Goal: Complete application form

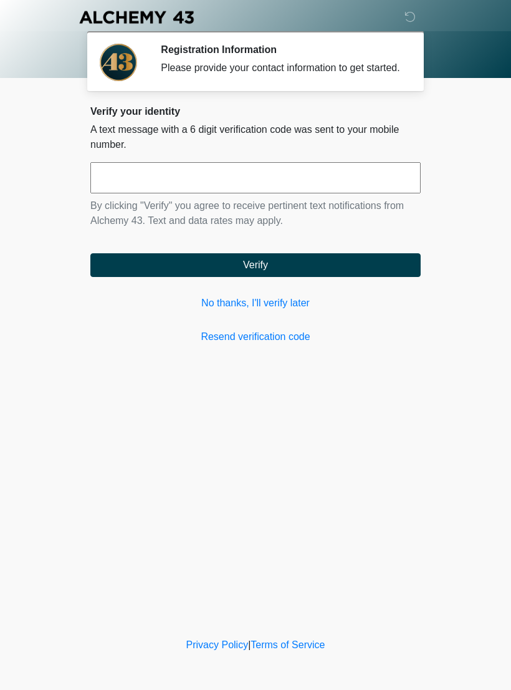
click at [343, 190] on input "text" at bounding box center [255, 177] width 330 height 31
type input "******"
click at [355, 266] on button "Verify" at bounding box center [255, 265] width 330 height 24
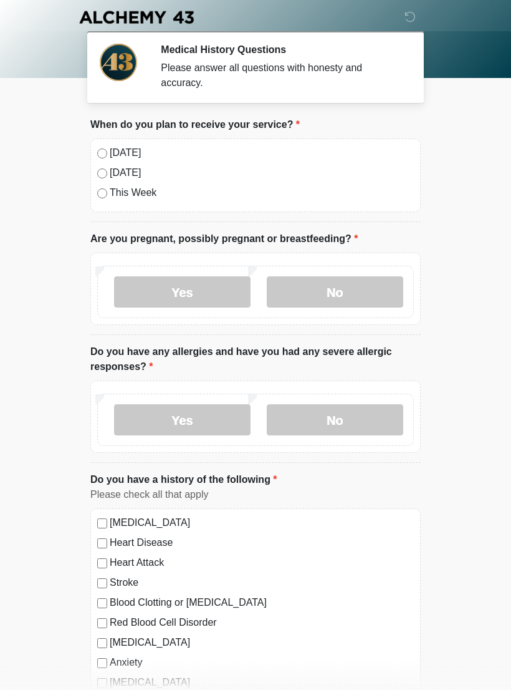
click at [355, 284] on label "No" at bounding box center [335, 291] width 137 height 31
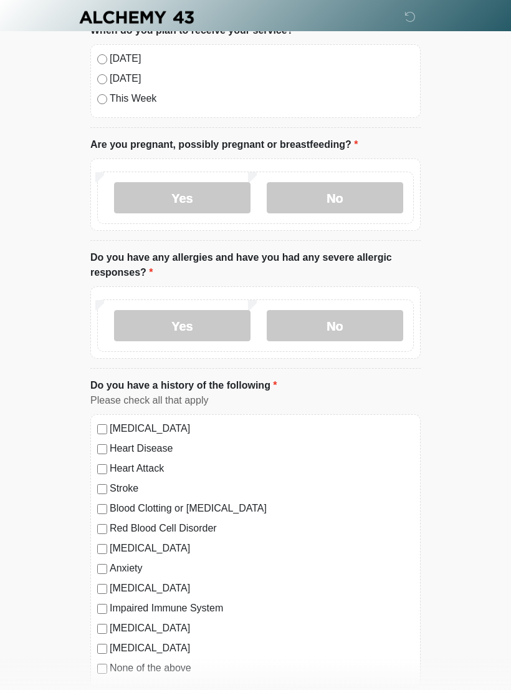
scroll to position [95, 0]
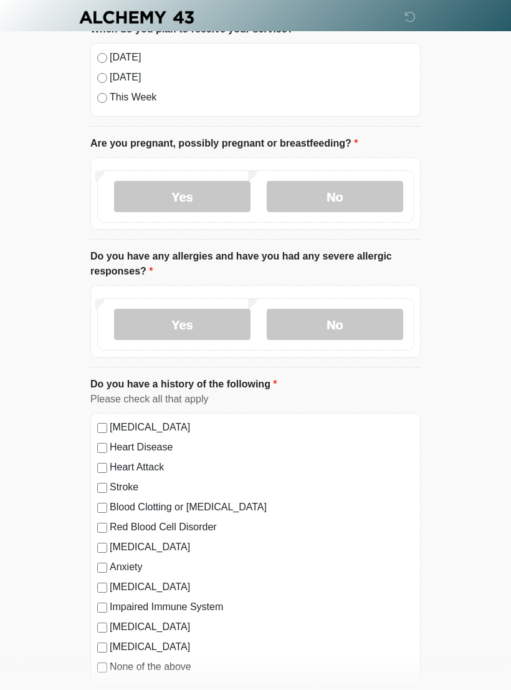
click at [377, 327] on label "No" at bounding box center [335, 324] width 137 height 31
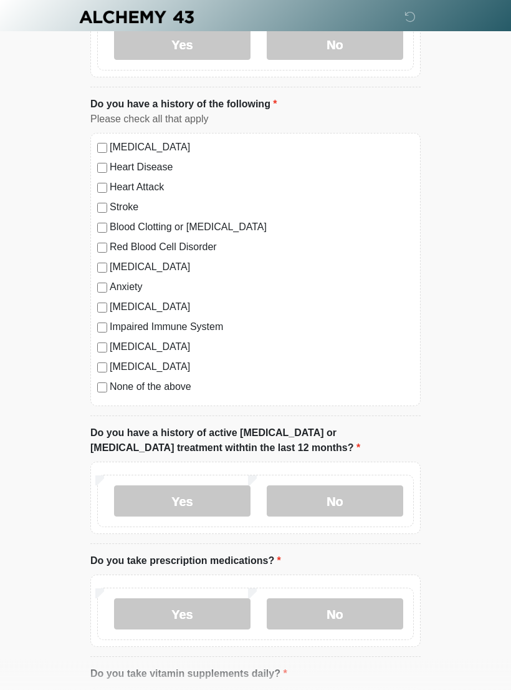
scroll to position [394, 0]
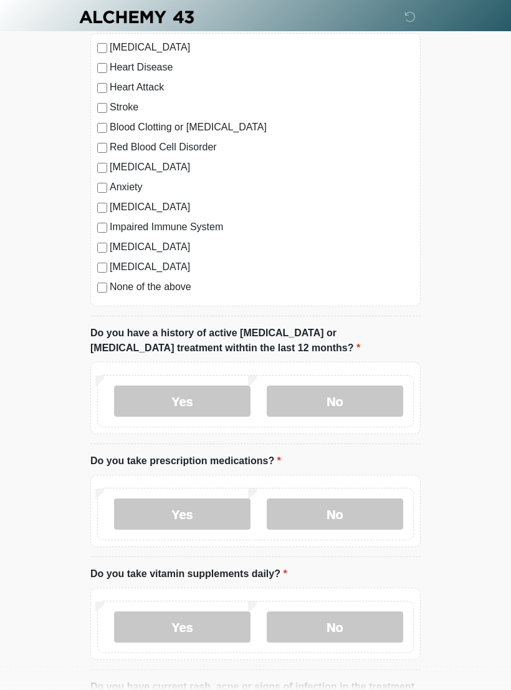
click at [363, 398] on label "No" at bounding box center [335, 401] width 137 height 31
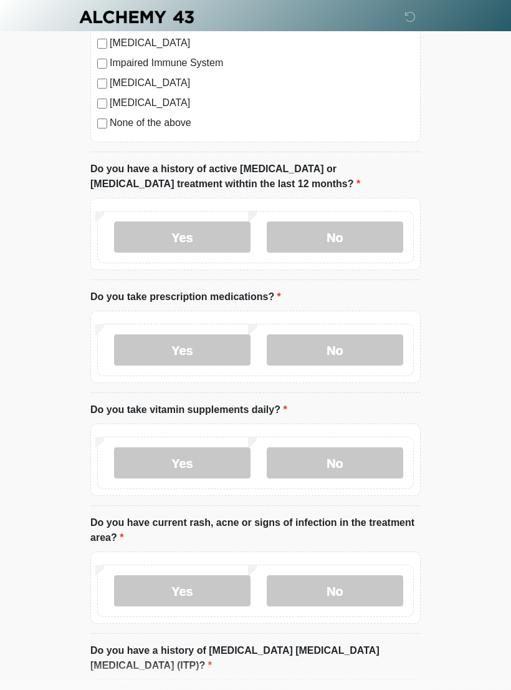
scroll to position [648, 0]
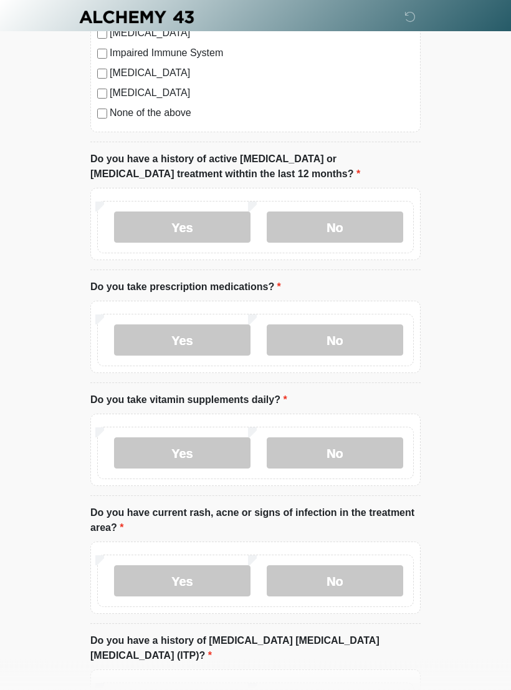
click at [365, 339] on label "No" at bounding box center [335, 340] width 137 height 31
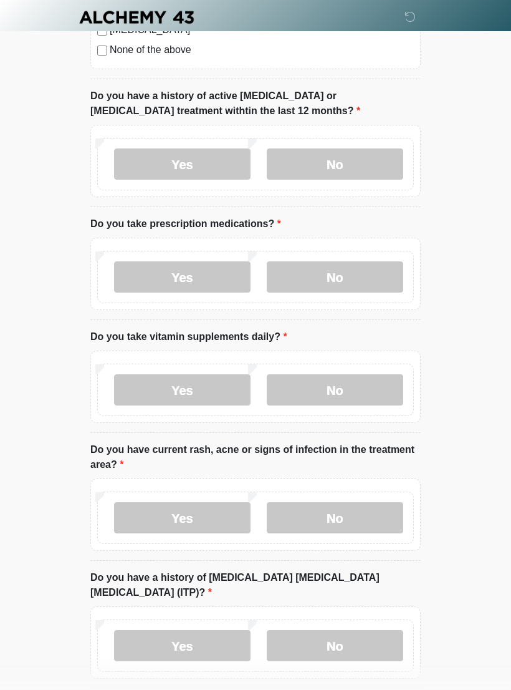
scroll to position [715, 0]
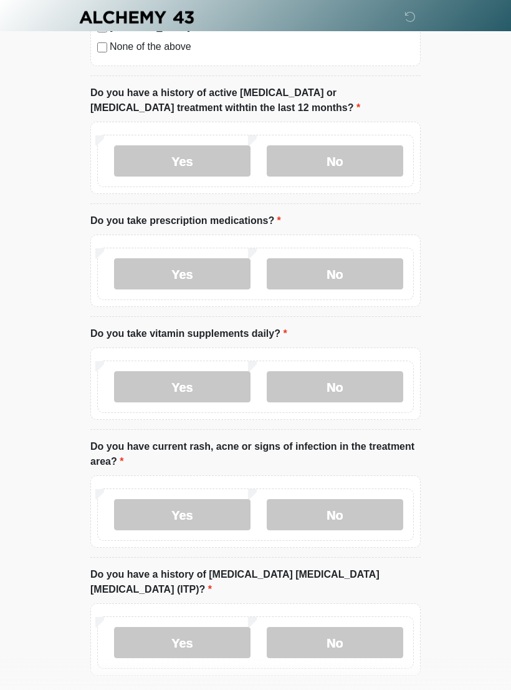
click at [214, 382] on label "Yes" at bounding box center [182, 386] width 137 height 31
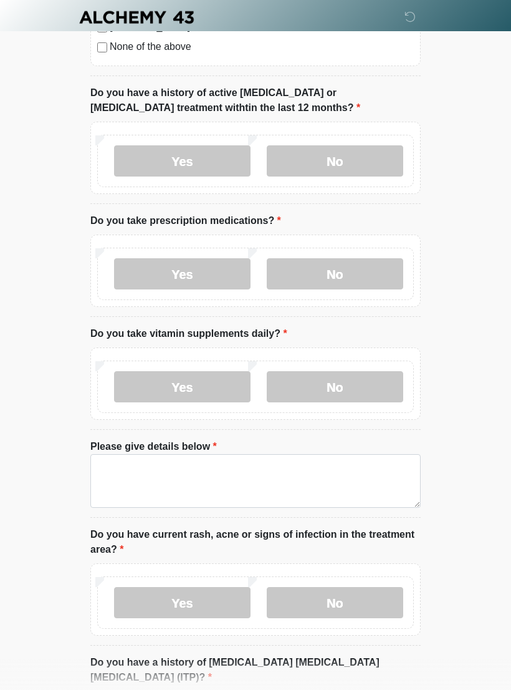
click at [370, 384] on label "No" at bounding box center [335, 386] width 137 height 31
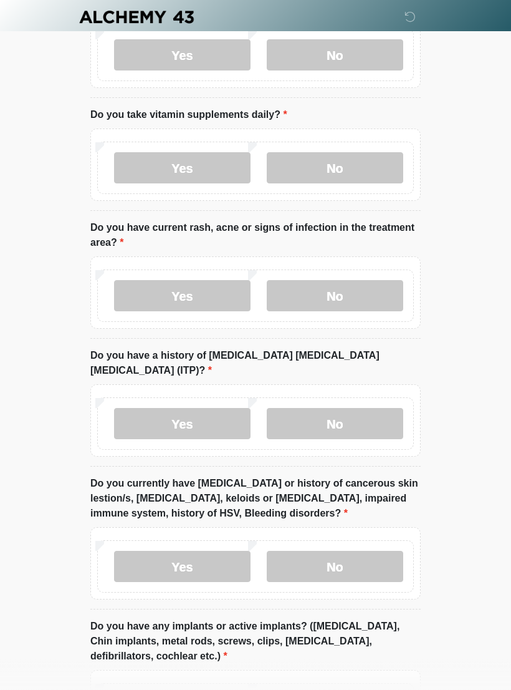
scroll to position [934, 0]
click at [214, 292] on label "Yes" at bounding box center [182, 295] width 137 height 31
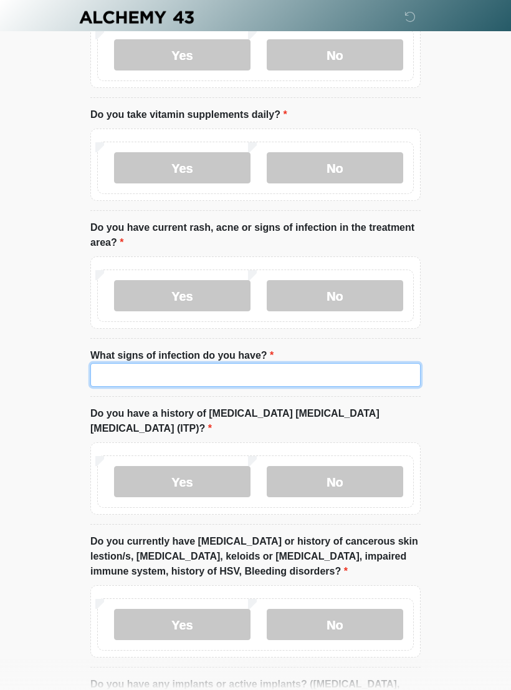
click at [236, 375] on input "What signs of infection do you have?" at bounding box center [255, 375] width 330 height 24
type input "*"
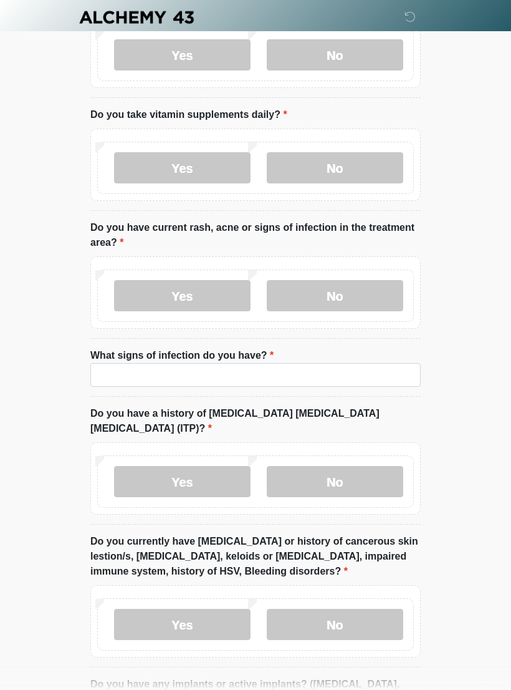
click at [363, 294] on label "No" at bounding box center [335, 295] width 137 height 31
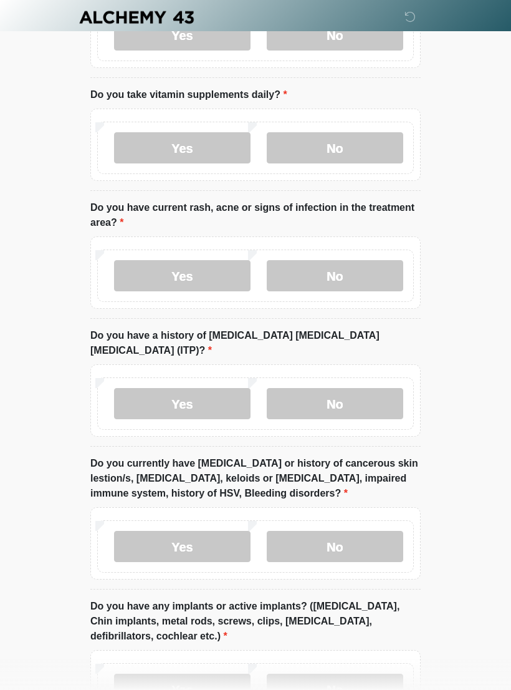
scroll to position [963, 0]
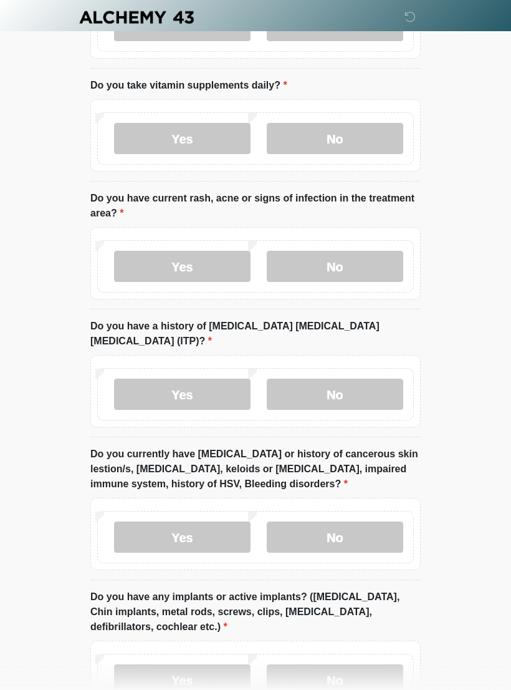
click at [374, 378] on label "No" at bounding box center [335, 393] width 137 height 31
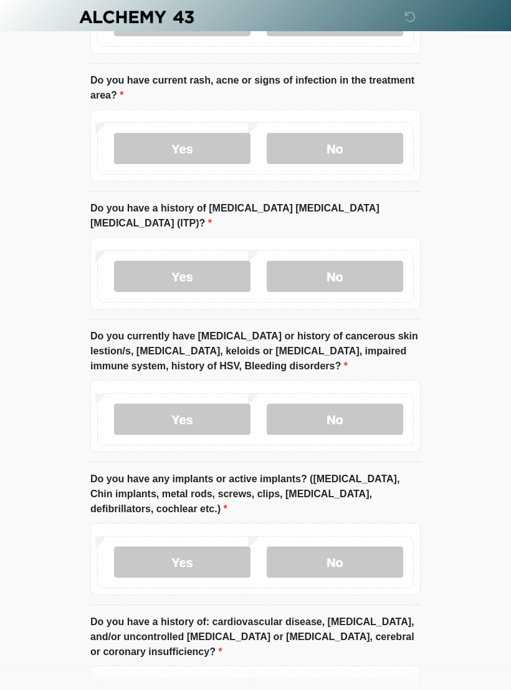
scroll to position [1081, 0]
click at [382, 407] on label "No" at bounding box center [335, 418] width 137 height 31
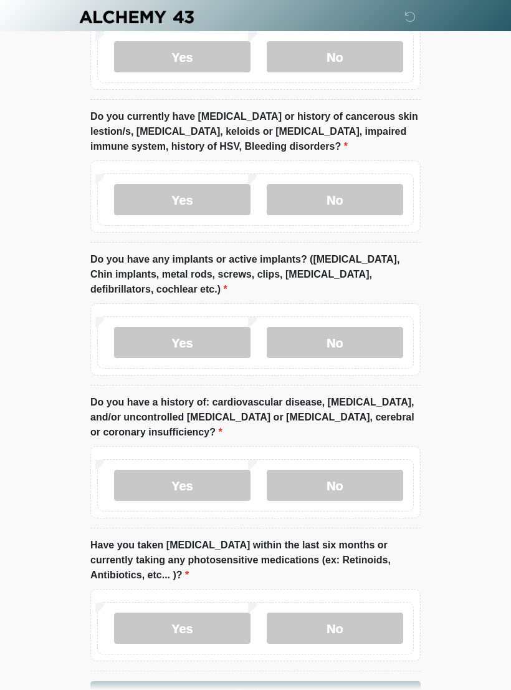
scroll to position [1301, 0]
click at [200, 330] on label "Yes" at bounding box center [182, 342] width 137 height 31
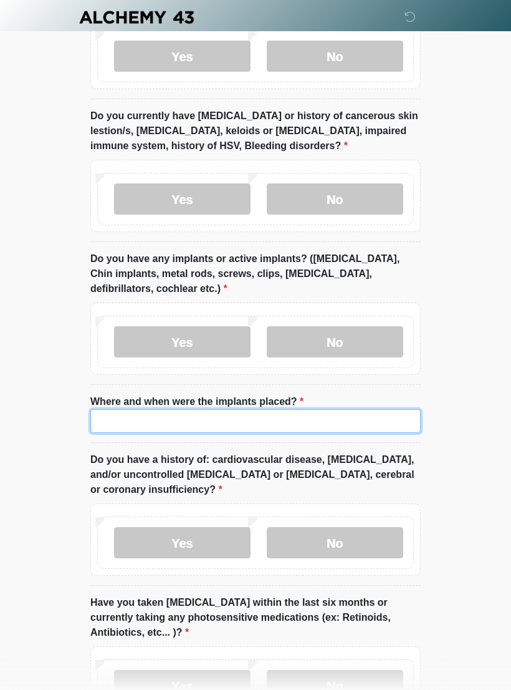
click at [295, 409] on input "Where and when were the implants placed?" at bounding box center [255, 421] width 330 height 24
type input "*"
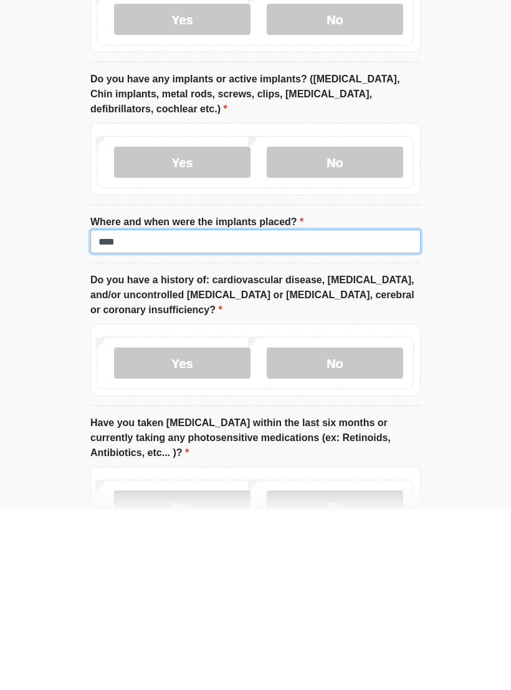
type input "****"
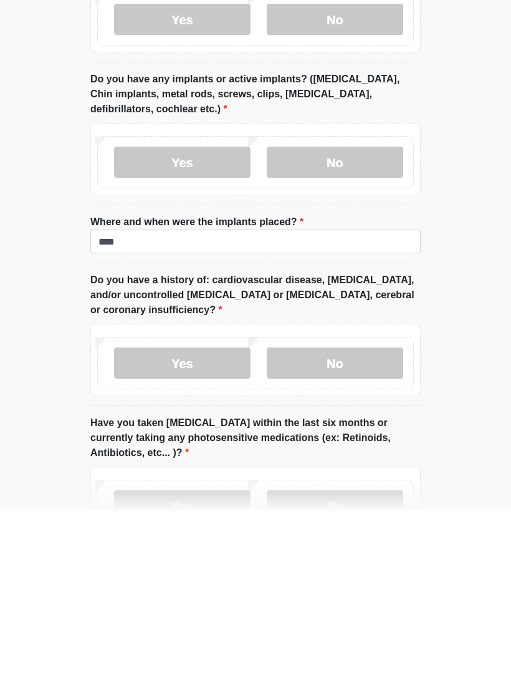
click at [366, 527] on label "No" at bounding box center [335, 542] width 137 height 31
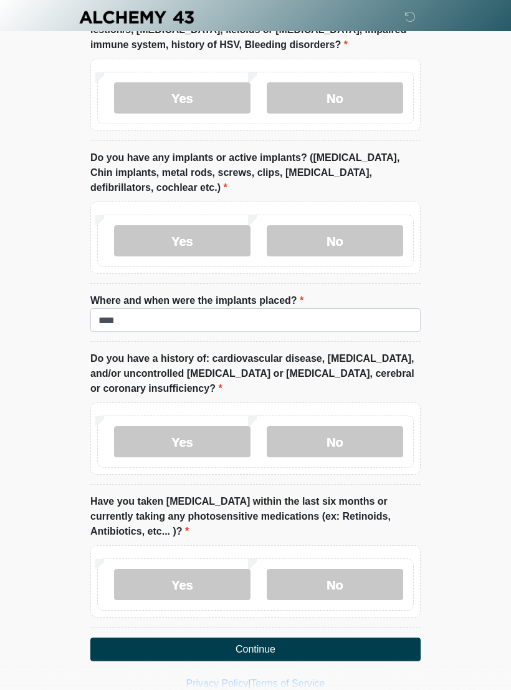
click at [365, 569] on label "No" at bounding box center [335, 584] width 137 height 31
click at [344, 637] on button "Continue" at bounding box center [255, 649] width 330 height 24
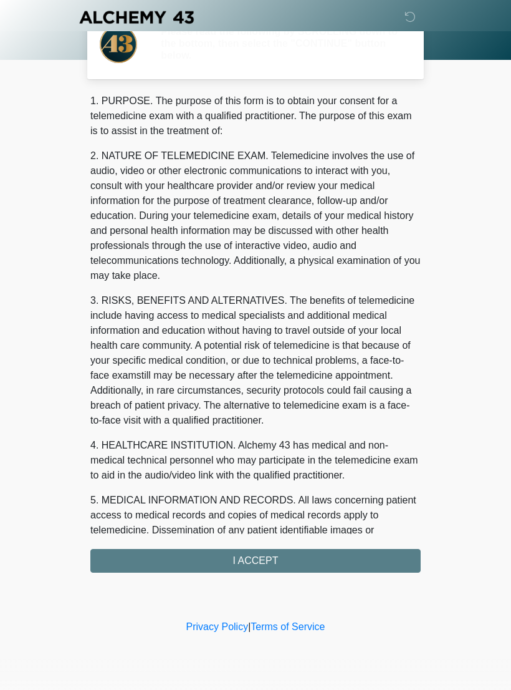
scroll to position [0, 0]
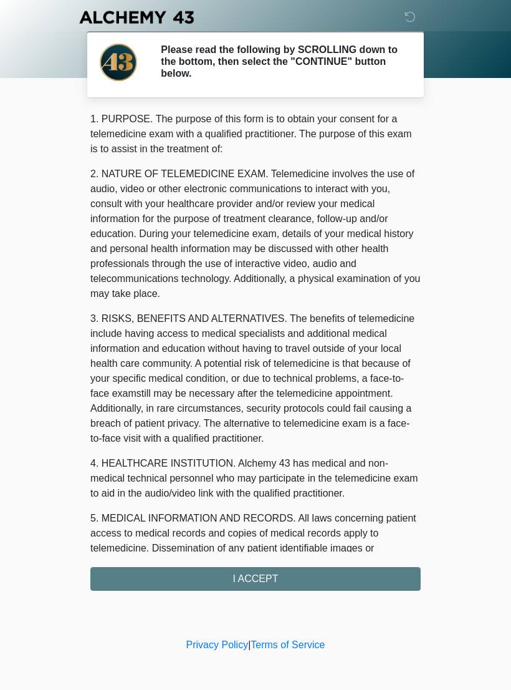
click at [315, 570] on div "1. PURPOSE. The purpose of this form is to obtain your consent for a telemedici…" at bounding box center [255, 351] width 330 height 479
click at [297, 579] on div "1. PURPOSE. The purpose of this form is to obtain your consent for a telemedici…" at bounding box center [255, 351] width 330 height 479
click at [279, 575] on div "1. PURPOSE. The purpose of this form is to obtain your consent for a telemedici…" at bounding box center [255, 351] width 330 height 479
click at [290, 585] on div "1. PURPOSE. The purpose of this form is to obtain your consent for a telemedici…" at bounding box center [255, 351] width 330 height 479
click at [307, 580] on div "1. PURPOSE. The purpose of this form is to obtain your consent for a telemedici…" at bounding box center [255, 351] width 330 height 479
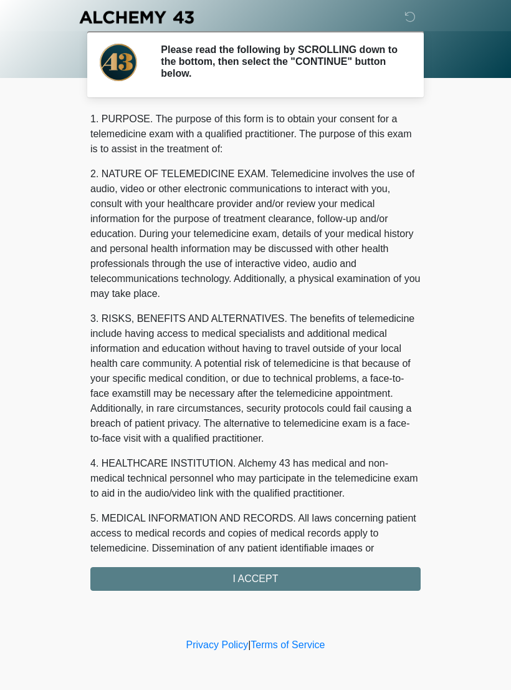
click at [299, 574] on div "1. PURPOSE. The purpose of this form is to obtain your consent for a telemedici…" at bounding box center [255, 351] width 330 height 479
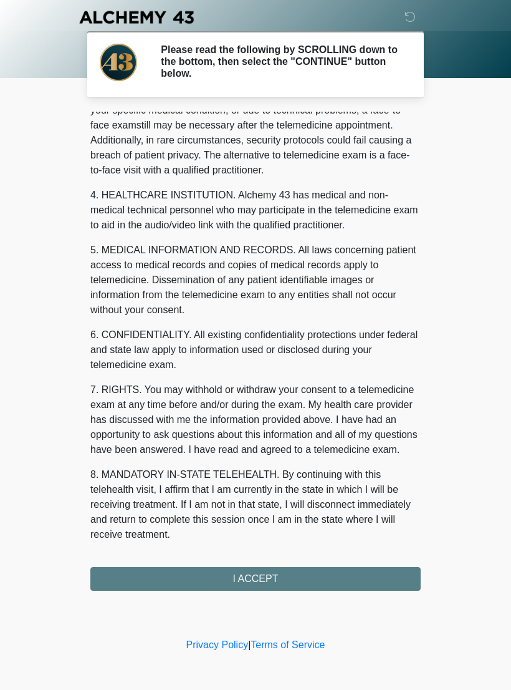
click at [271, 571] on div "1. PURPOSE. The purpose of this form is to obtain your consent for a telemedici…" at bounding box center [255, 351] width 330 height 479
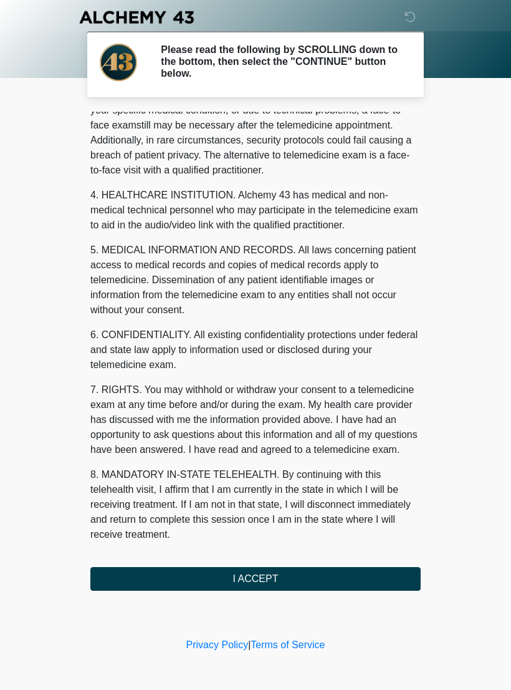
click at [271, 570] on button "I ACCEPT" at bounding box center [255, 579] width 330 height 24
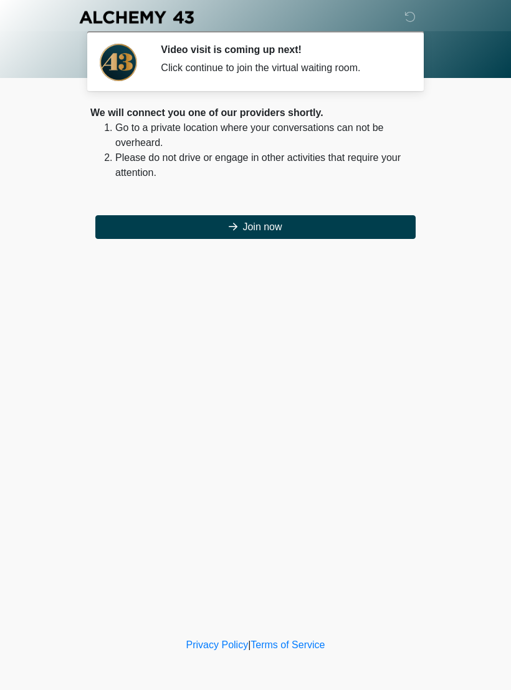
click at [347, 222] on button "Join now" at bounding box center [255, 227] width 320 height 24
